Goal: Entertainment & Leisure: Consume media (video, audio)

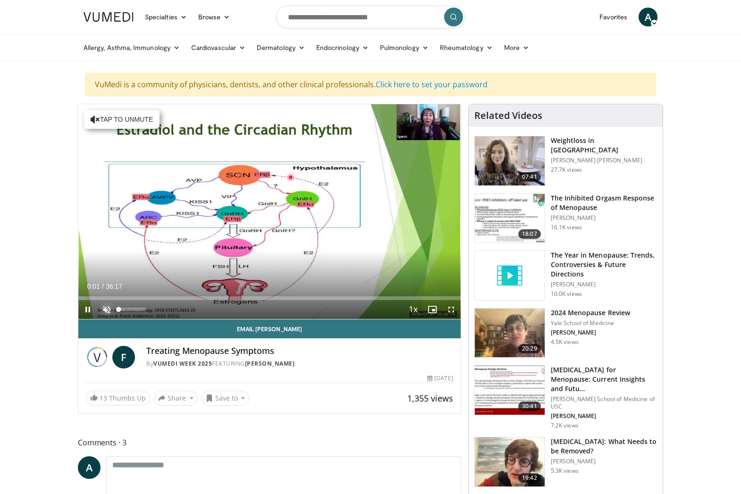
click at [103, 307] on span "Video Player" at bounding box center [106, 309] width 19 height 19
